Goal: Task Accomplishment & Management: Manage account settings

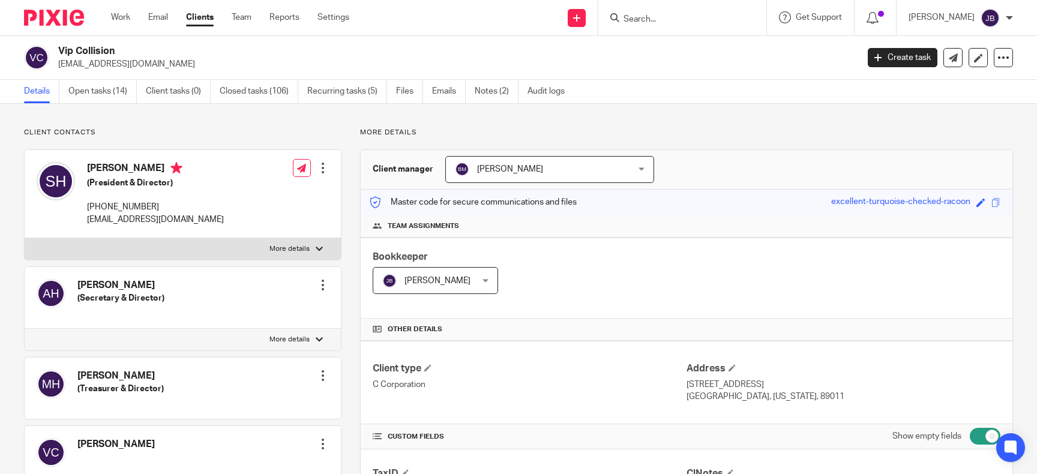
scroll to position [661, 0]
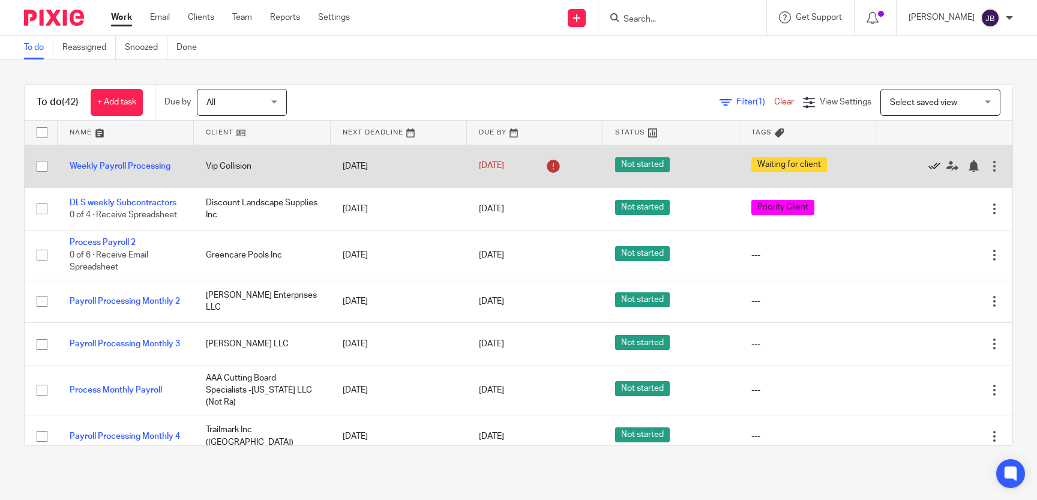
click at [932, 166] on icon at bounding box center [935, 166] width 12 height 12
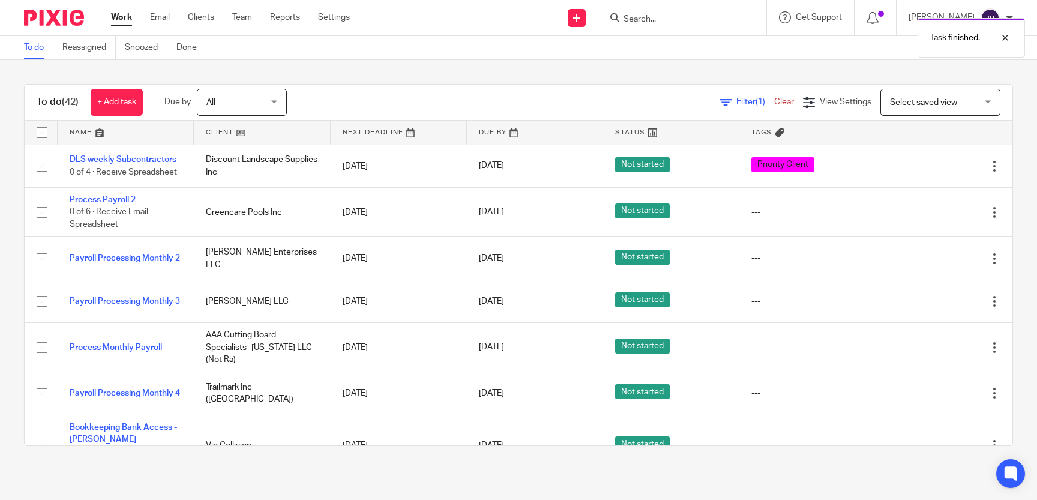
click at [932, 166] on icon at bounding box center [935, 166] width 12 height 12
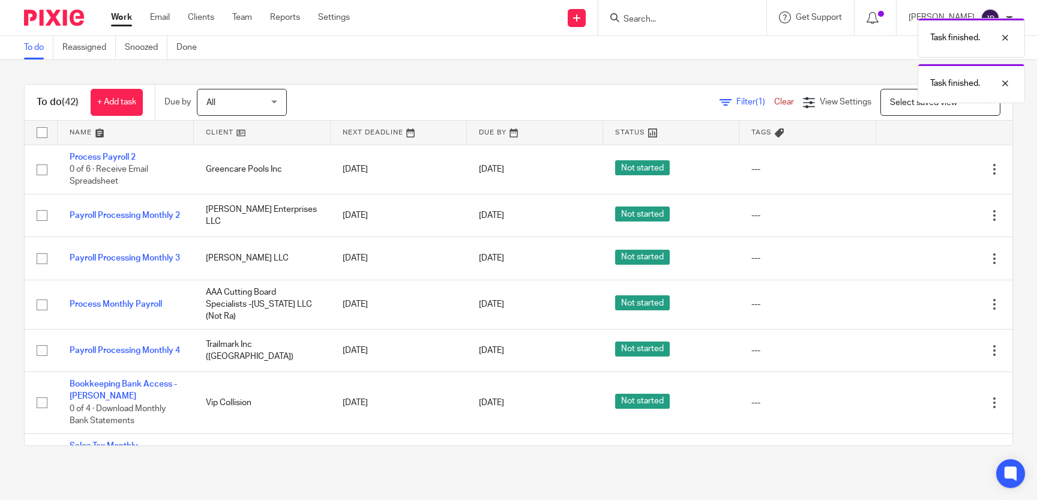
click at [932, 166] on icon at bounding box center [935, 169] width 12 height 12
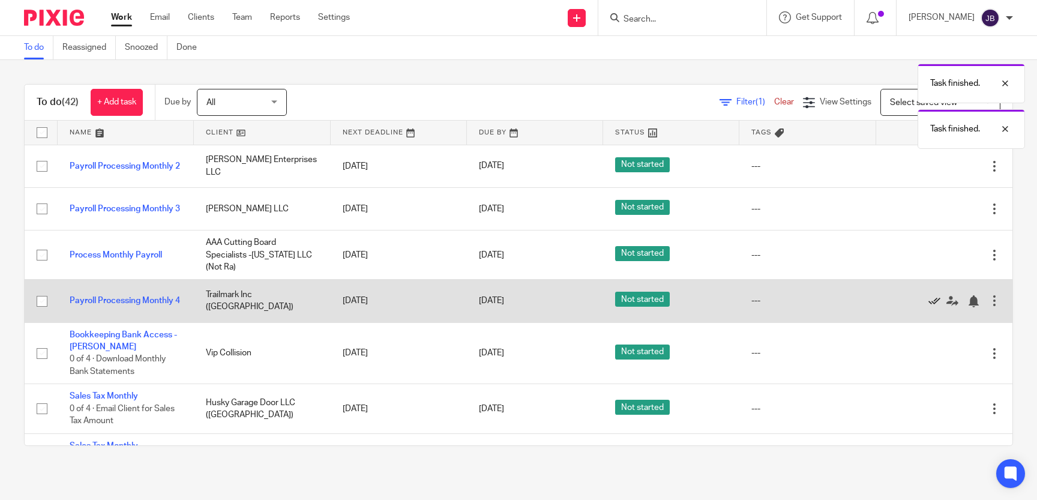
click at [933, 302] on icon at bounding box center [935, 301] width 12 height 12
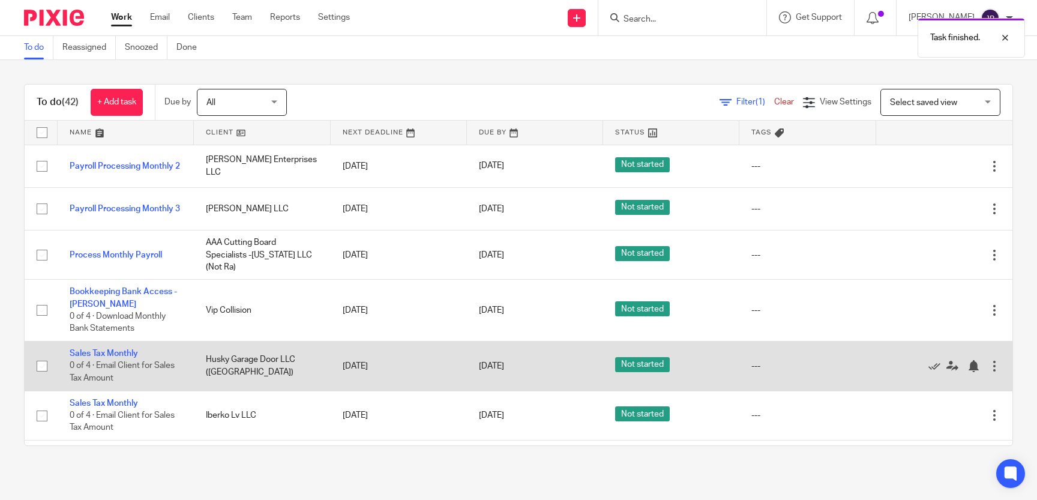
click at [995, 365] on div at bounding box center [995, 366] width 12 height 12
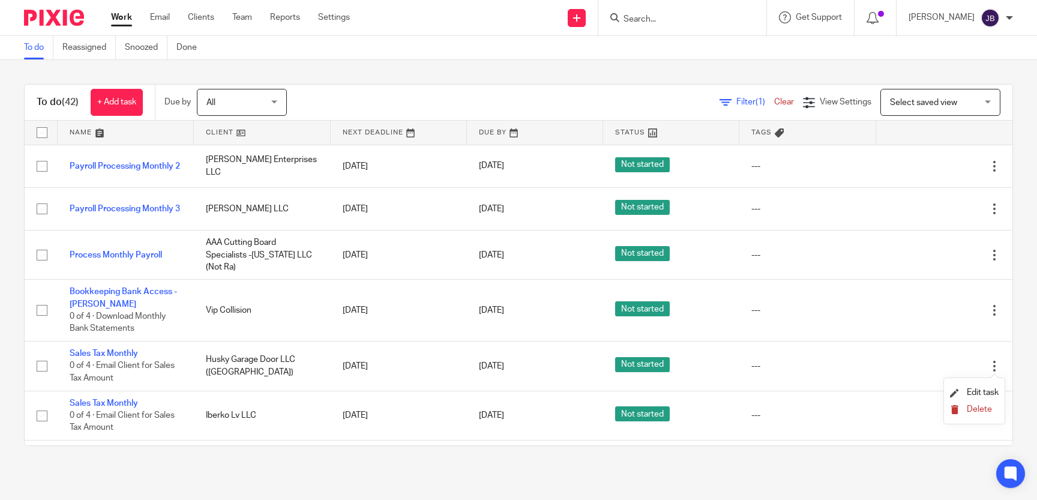
click at [980, 408] on span "Delete" at bounding box center [979, 409] width 25 height 8
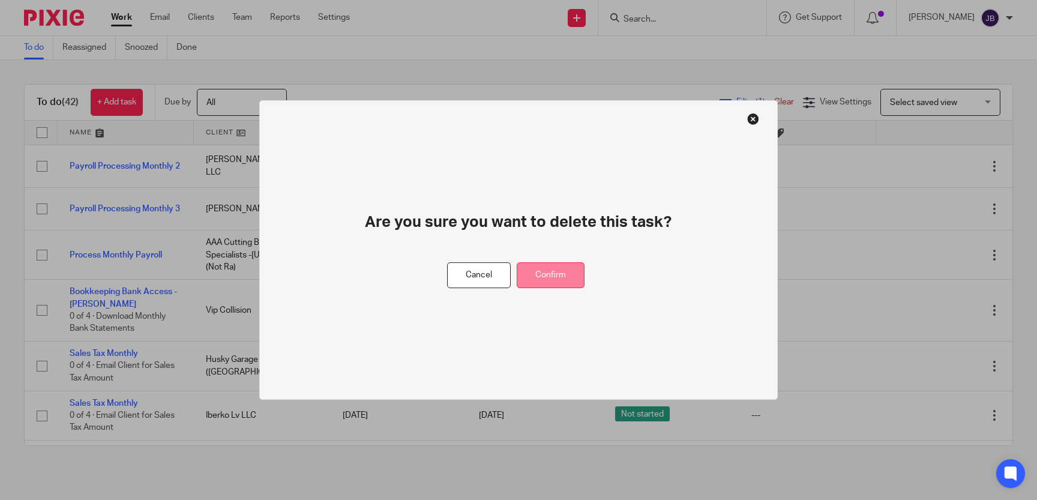
click at [549, 274] on button "Confirm" at bounding box center [551, 275] width 68 height 26
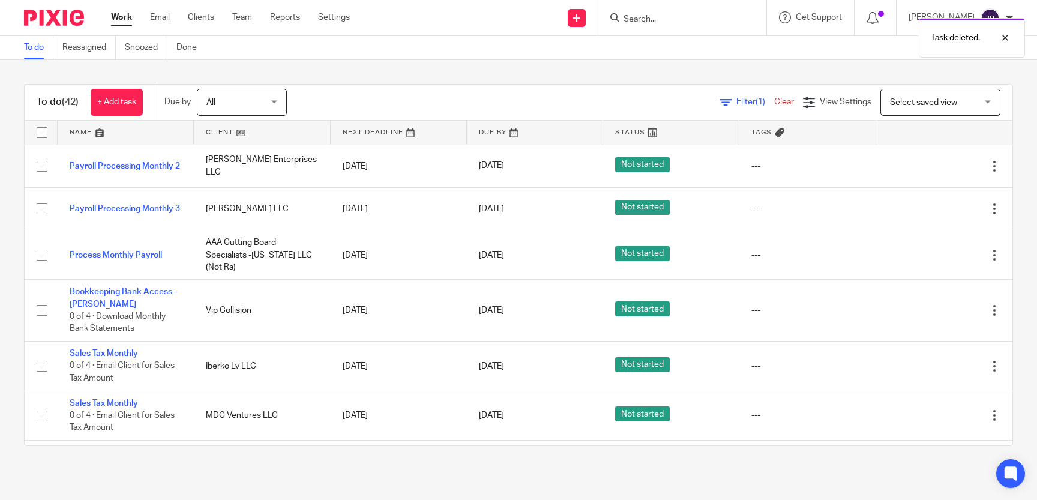
click at [678, 10] on form at bounding box center [686, 17] width 128 height 15
click at [670, 16] on div "Task deleted." at bounding box center [772, 35] width 507 height 46
click at [661, 20] on div "Task deleted." at bounding box center [772, 35] width 507 height 46
click at [664, 20] on div "Task deleted." at bounding box center [772, 35] width 507 height 46
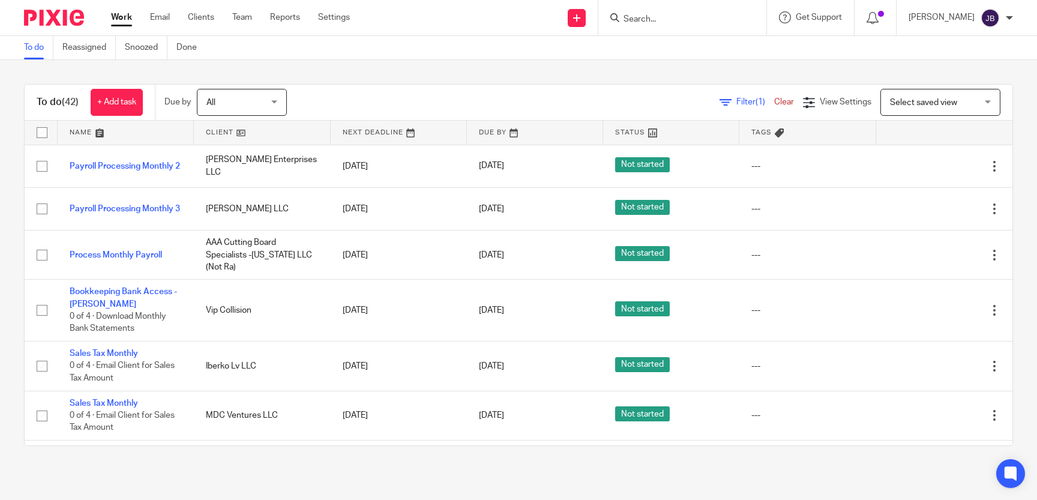
click at [664, 20] on div "Task deleted." at bounding box center [772, 35] width 507 height 46
click at [664, 20] on input "Search" at bounding box center [676, 19] width 108 height 11
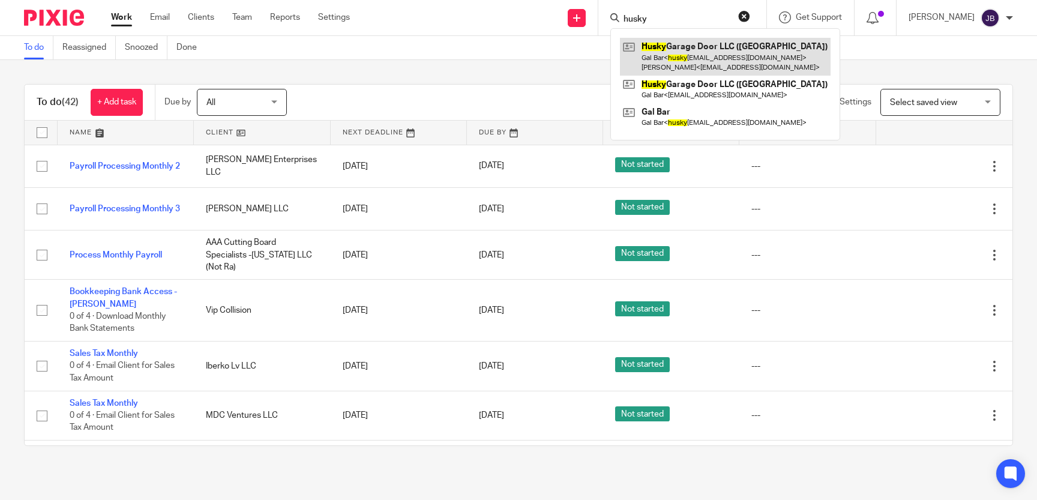
type input "husky"
click at [791, 51] on link at bounding box center [725, 56] width 211 height 37
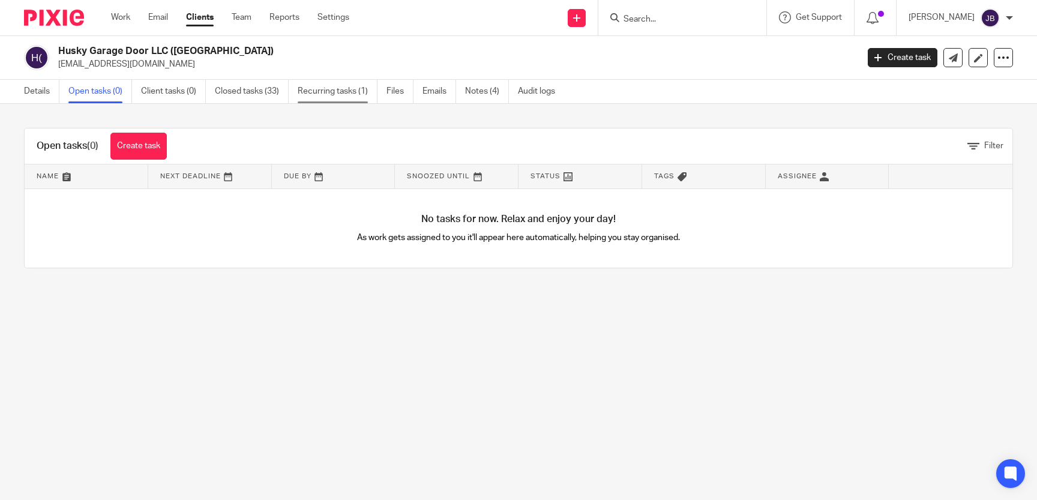
click at [327, 89] on link "Recurring tasks (1)" at bounding box center [338, 91] width 80 height 23
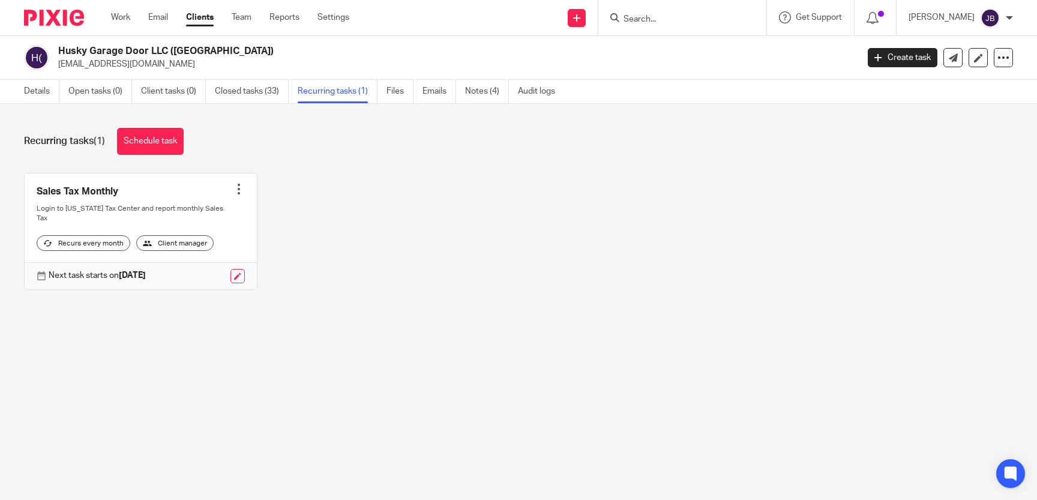
click at [238, 187] on div at bounding box center [239, 189] width 12 height 12
click at [212, 264] on span "Cancel schedule" at bounding box center [194, 265] width 63 height 8
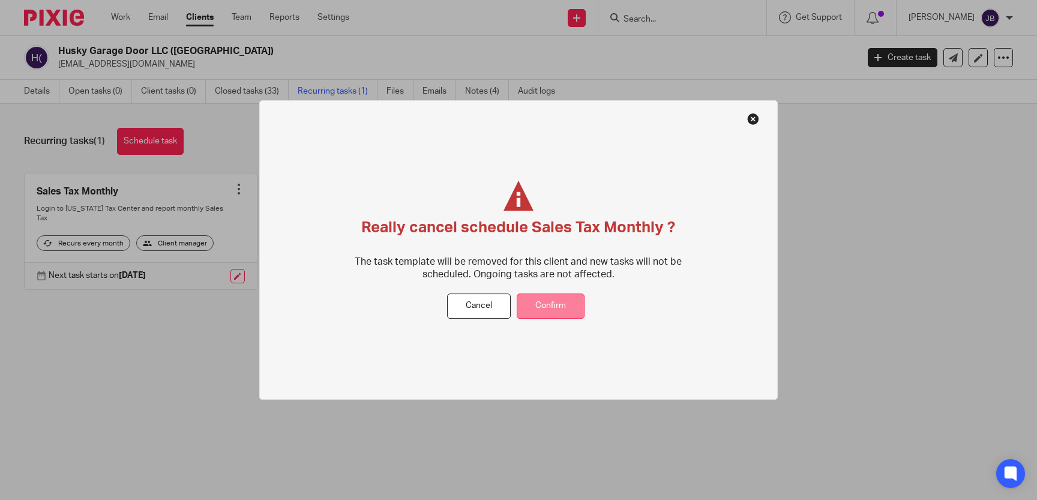
click at [540, 310] on button "Confirm" at bounding box center [551, 307] width 68 height 26
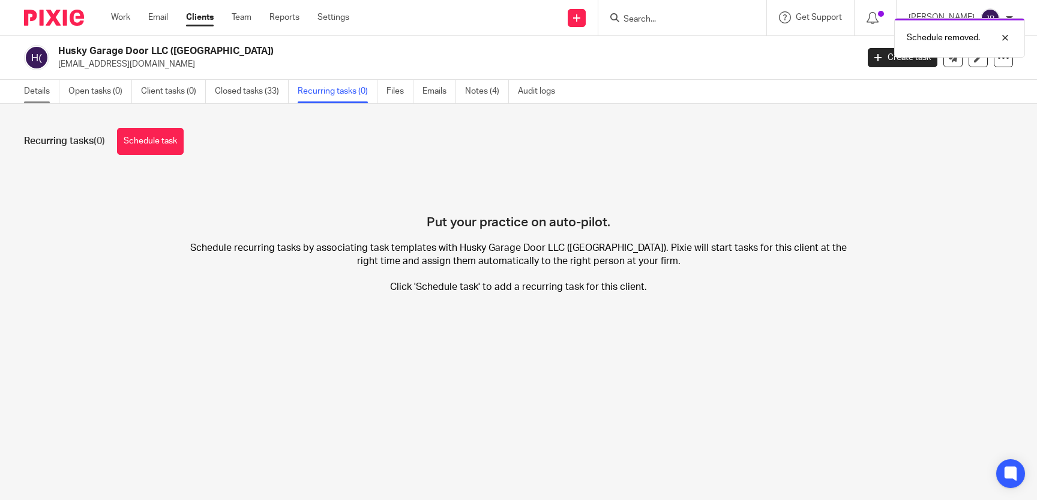
click at [42, 88] on link "Details" at bounding box center [41, 91] width 35 height 23
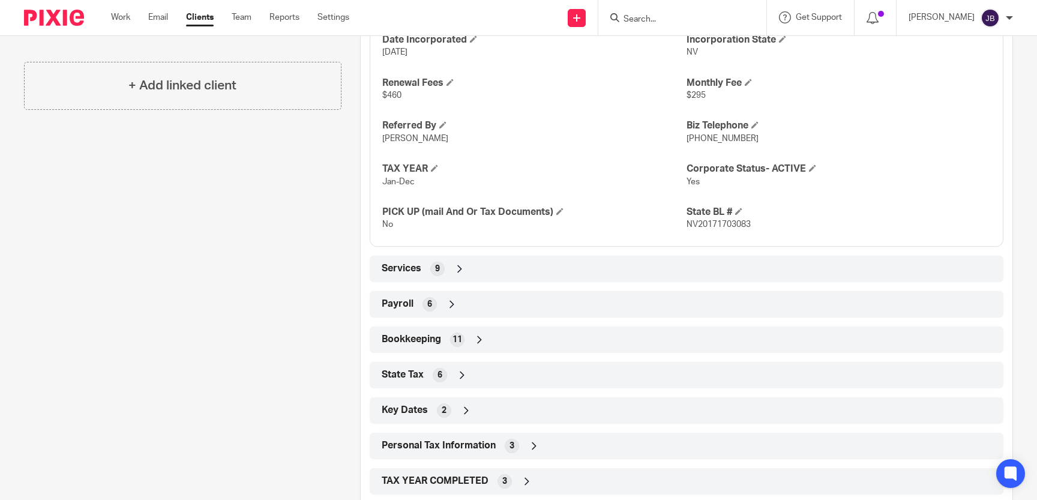
scroll to position [661, 0]
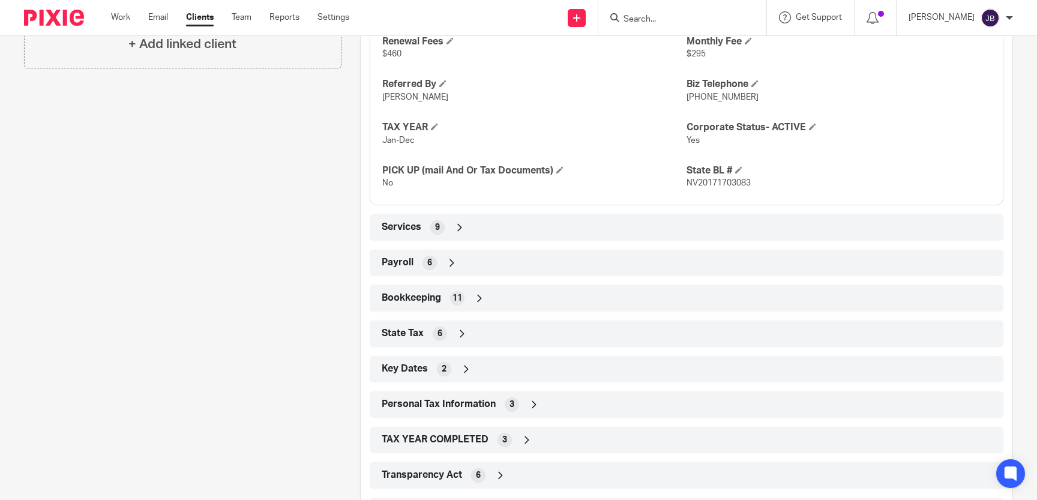
click at [565, 218] on div "Services 9" at bounding box center [687, 227] width 616 height 20
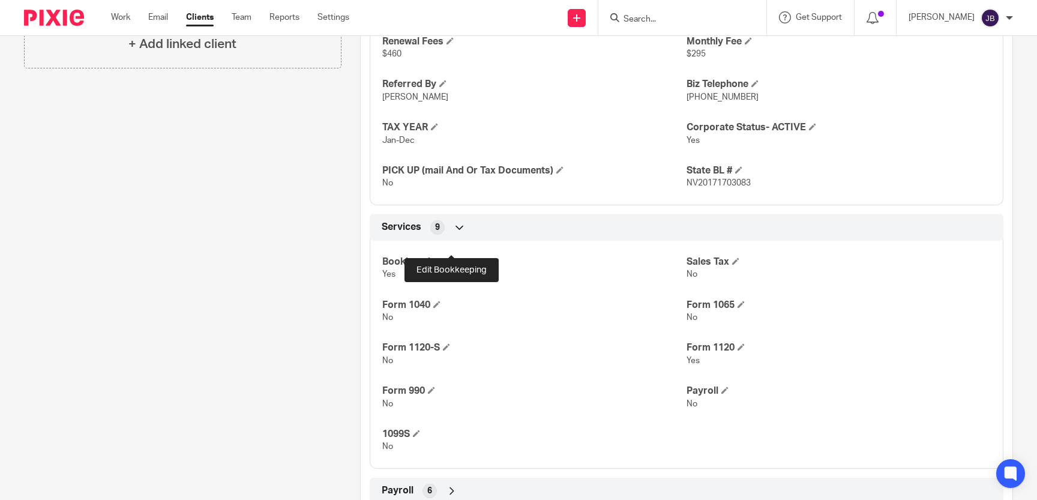
click at [451, 257] on span at bounding box center [448, 260] width 7 height 7
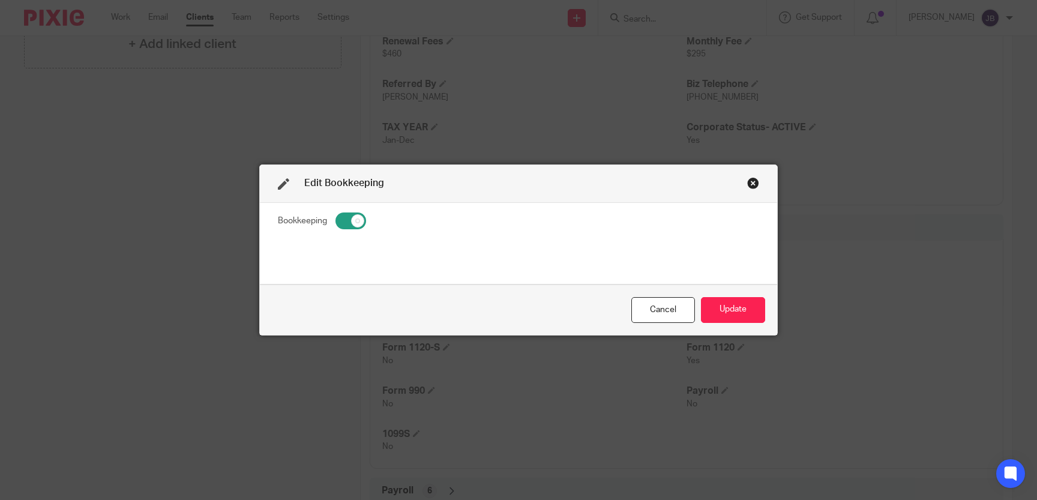
click at [360, 223] on input "checkbox" at bounding box center [351, 220] width 31 height 17
checkbox input "false"
click at [739, 307] on button "Update" at bounding box center [733, 310] width 64 height 26
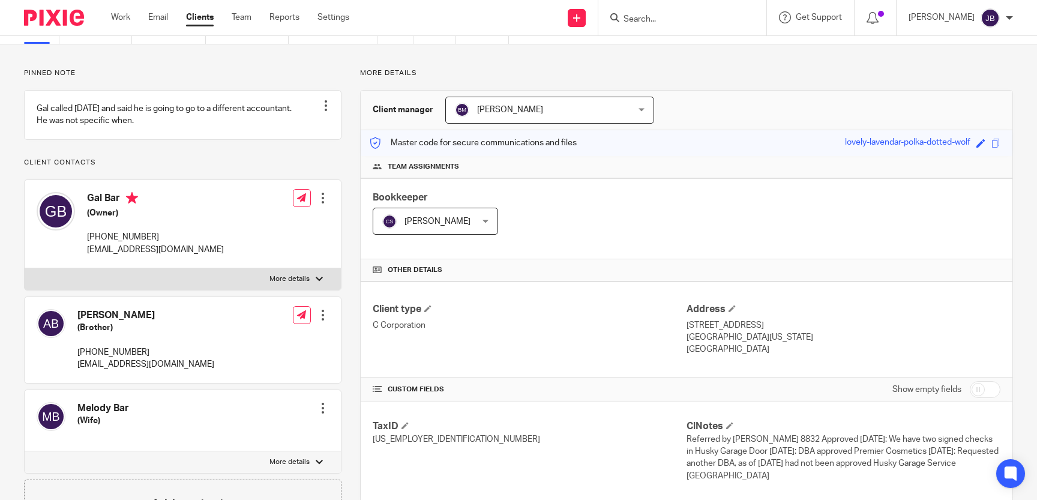
scroll to position [55, 0]
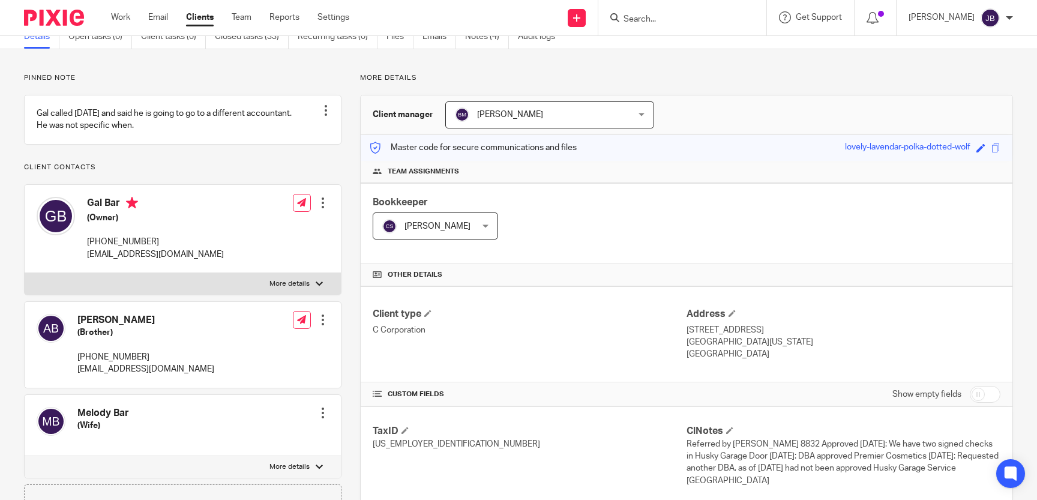
click at [490, 226] on div "Cindy Stocker Cindy Stocker" at bounding box center [435, 225] width 125 height 27
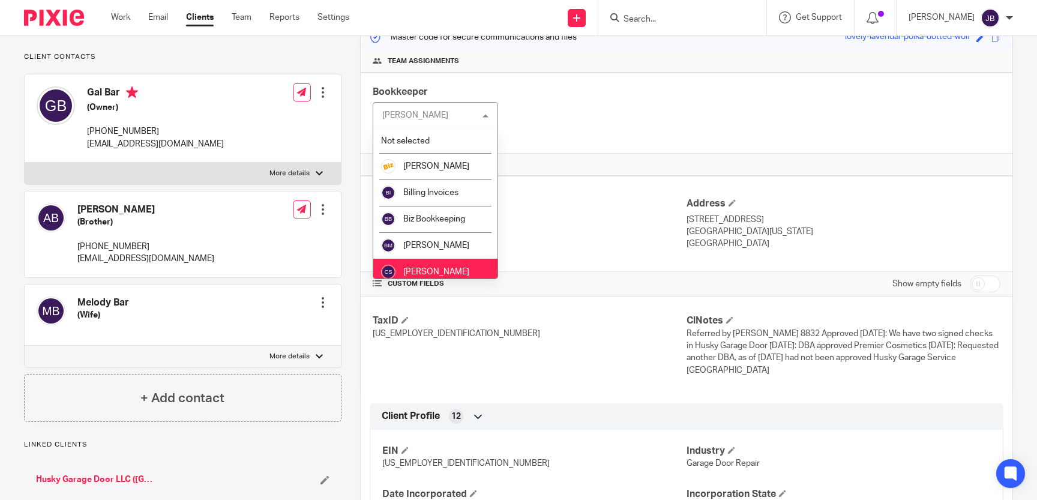
scroll to position [0, 0]
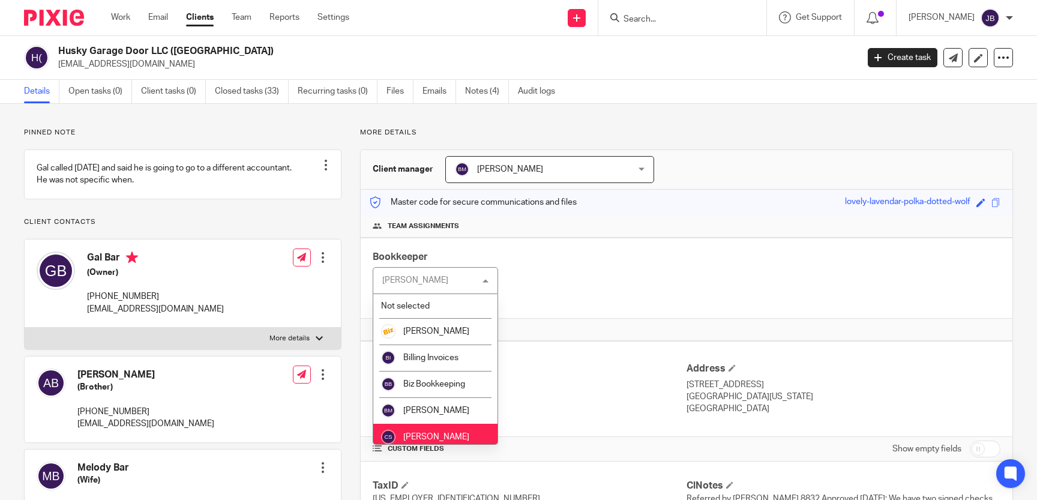
click at [571, 247] on div "Bookkeeper Cindy Stocker Cindy Stocker Not selected Bill Stocker Billing Invoic…" at bounding box center [687, 278] width 652 height 81
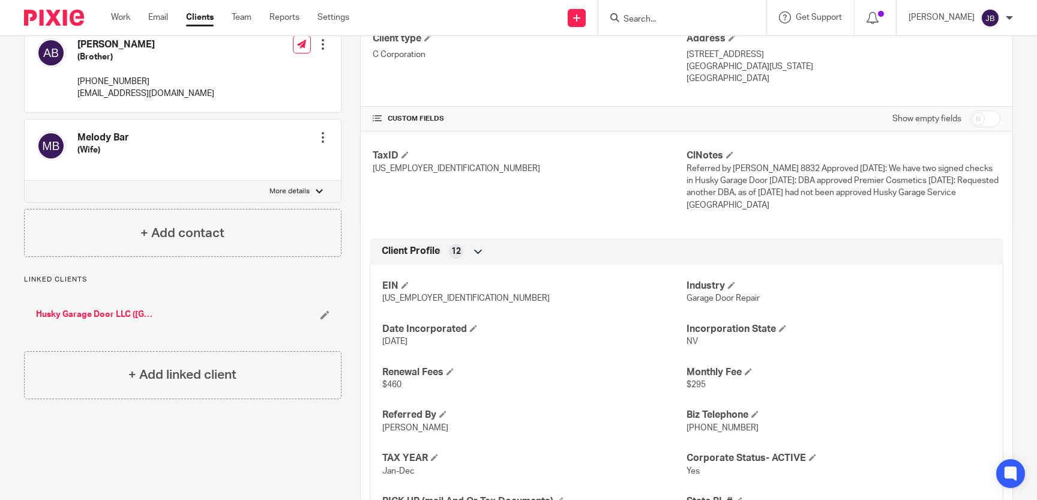
scroll to position [496, 0]
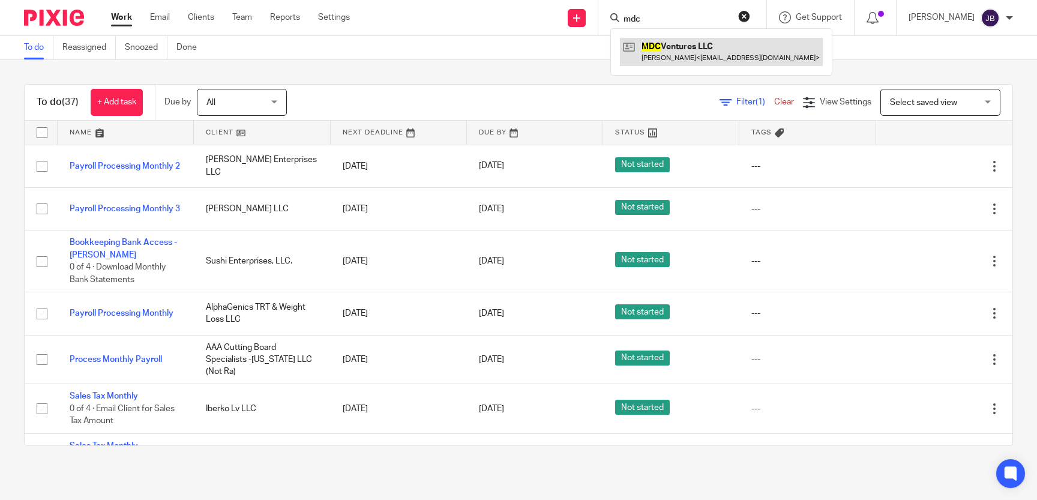
type input "mdc"
click at [724, 46] on link at bounding box center [721, 52] width 203 height 28
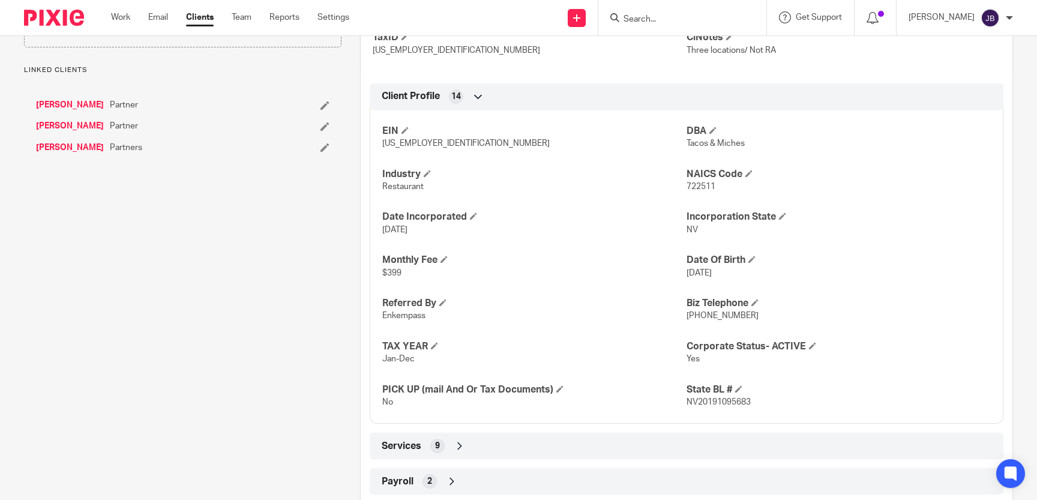
scroll to position [173, 0]
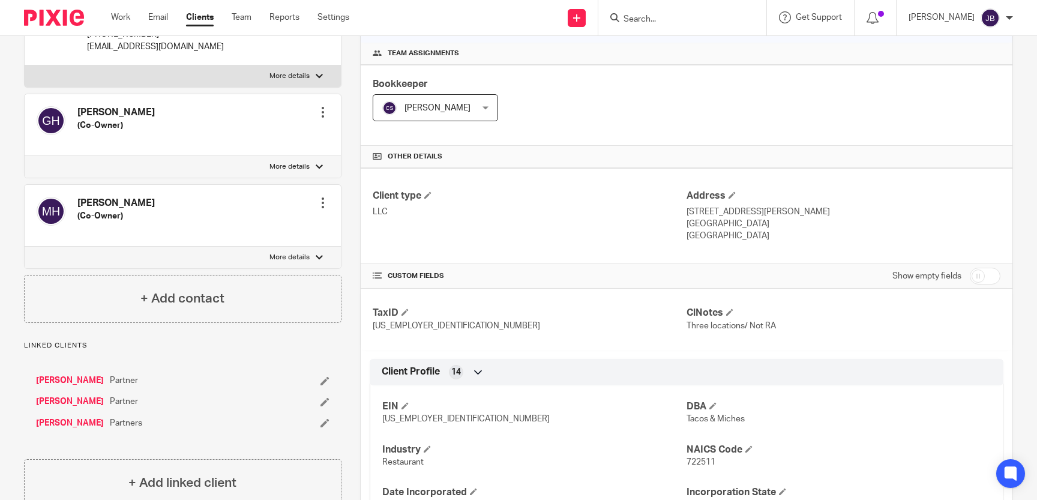
click at [981, 275] on input "checkbox" at bounding box center [985, 276] width 31 height 17
checkbox input "true"
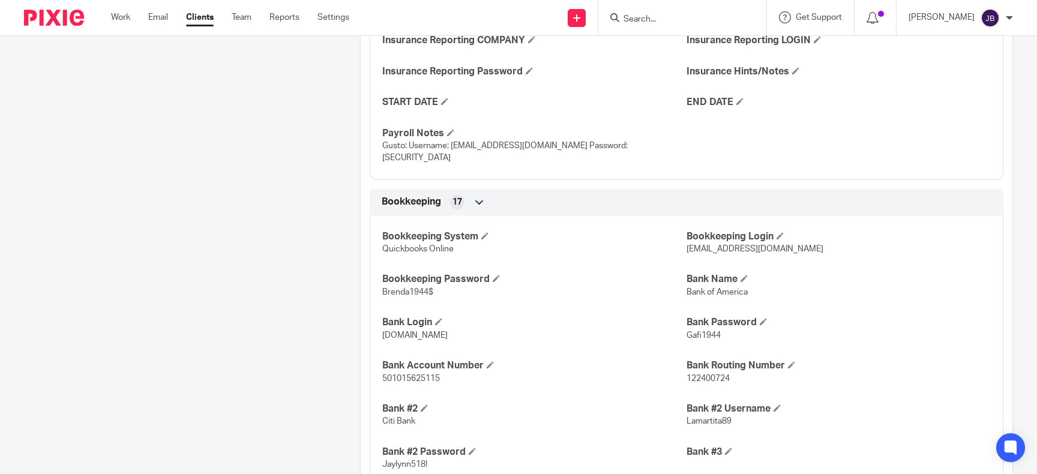
scroll to position [1164, 0]
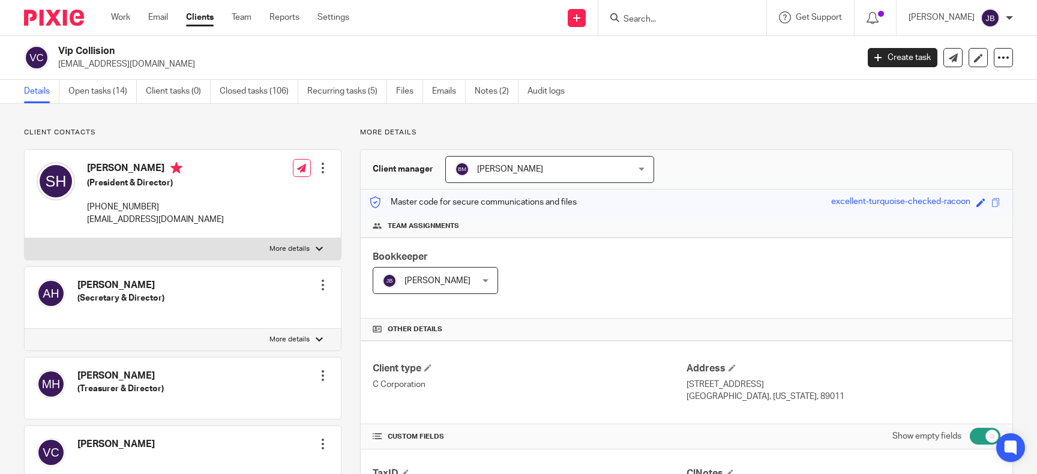
scroll to position [661, 0]
